Goal: Task Accomplishment & Management: Use online tool/utility

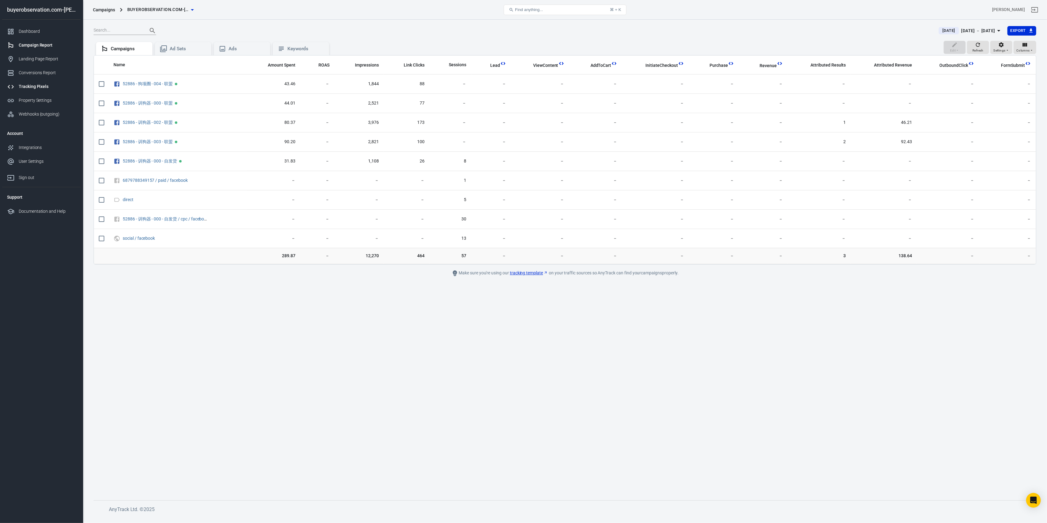
click at [39, 84] on div "Tracking Pixels" at bounding box center [47, 86] width 57 height 6
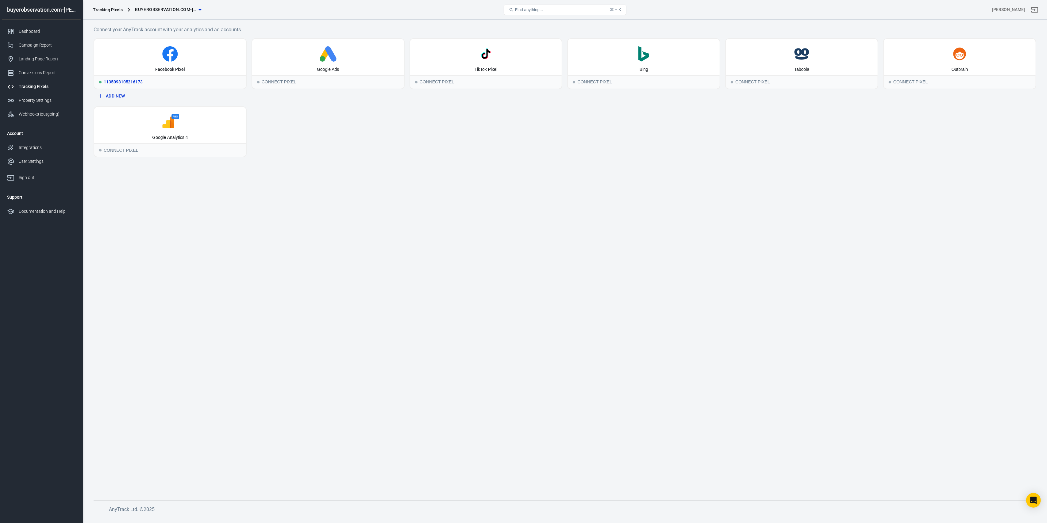
click at [142, 82] on div "1135098105216173" at bounding box center [170, 81] width 152 height 13
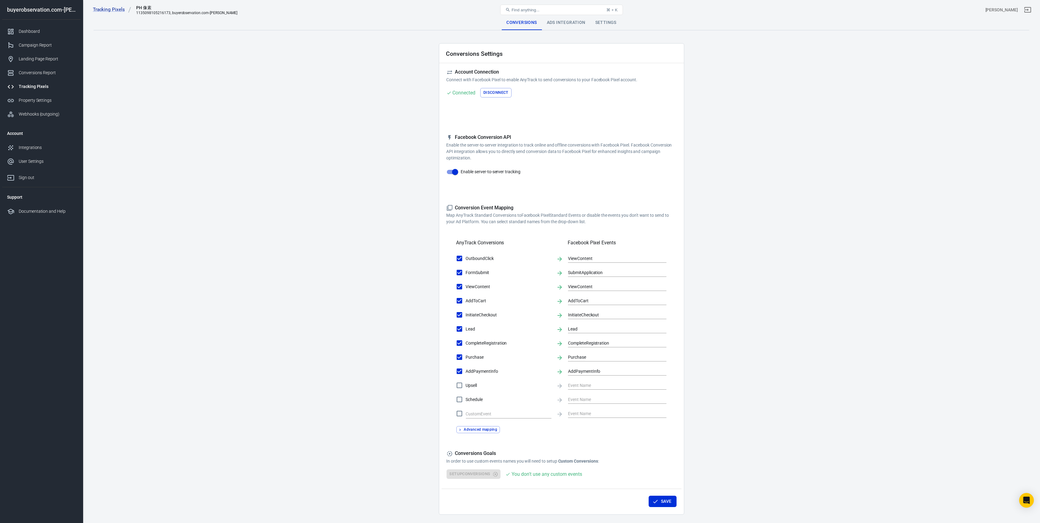
click at [566, 22] on div "Ads Integration" at bounding box center [566, 22] width 48 height 15
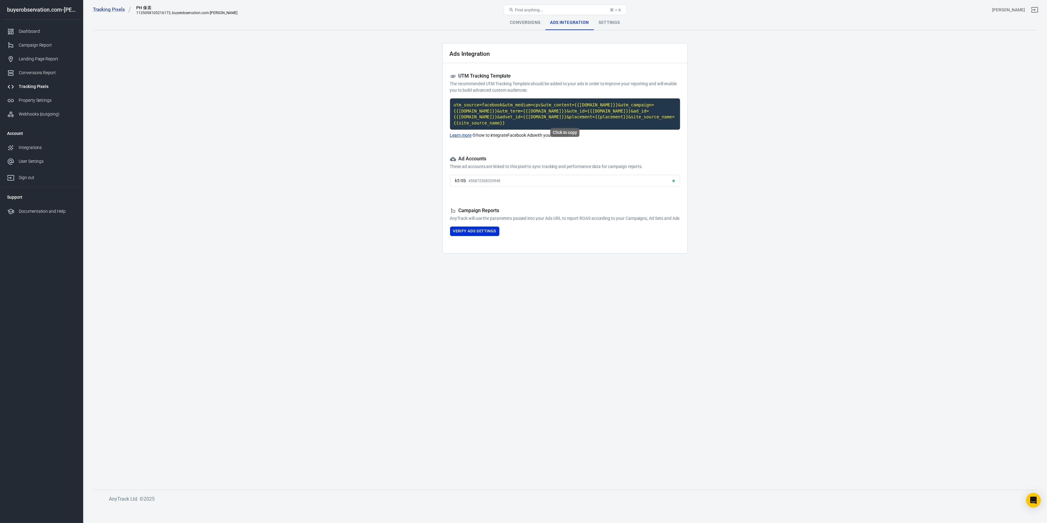
click at [512, 111] on code "utm_source=facebook&utm_medium=cpc&utm_content={{[DOMAIN_NAME]}}&utm_campaign={…" at bounding box center [565, 113] width 230 height 31
click at [501, 117] on code "utm_source=facebook&utm_medium=cpc&utm_content={{[DOMAIN_NAME]}}&utm_campaign={…" at bounding box center [565, 113] width 230 height 31
click at [42, 85] on div "Tracking Pixels" at bounding box center [47, 86] width 57 height 6
